Goal: Check status

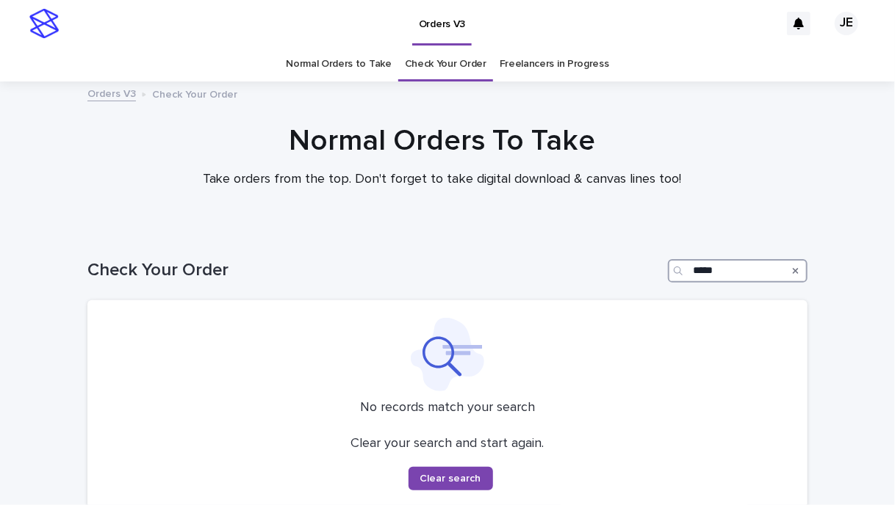
click at [715, 276] on input "*****" at bounding box center [738, 271] width 140 height 24
